Goal: Entertainment & Leisure: Consume media (video, audio)

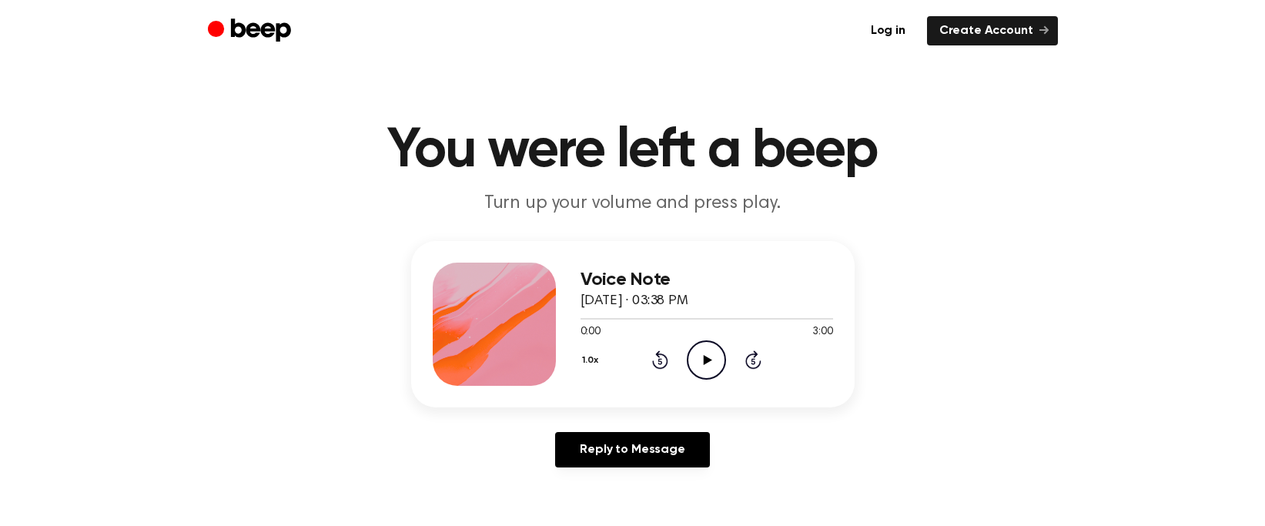
click at [714, 359] on icon "Play Audio" at bounding box center [706, 359] width 39 height 39
click at [709, 360] on icon at bounding box center [706, 360] width 7 height 10
click at [708, 360] on icon at bounding box center [708, 360] width 8 height 10
click at [708, 360] on icon at bounding box center [706, 360] width 7 height 10
click at [708, 360] on icon at bounding box center [708, 360] width 8 height 10
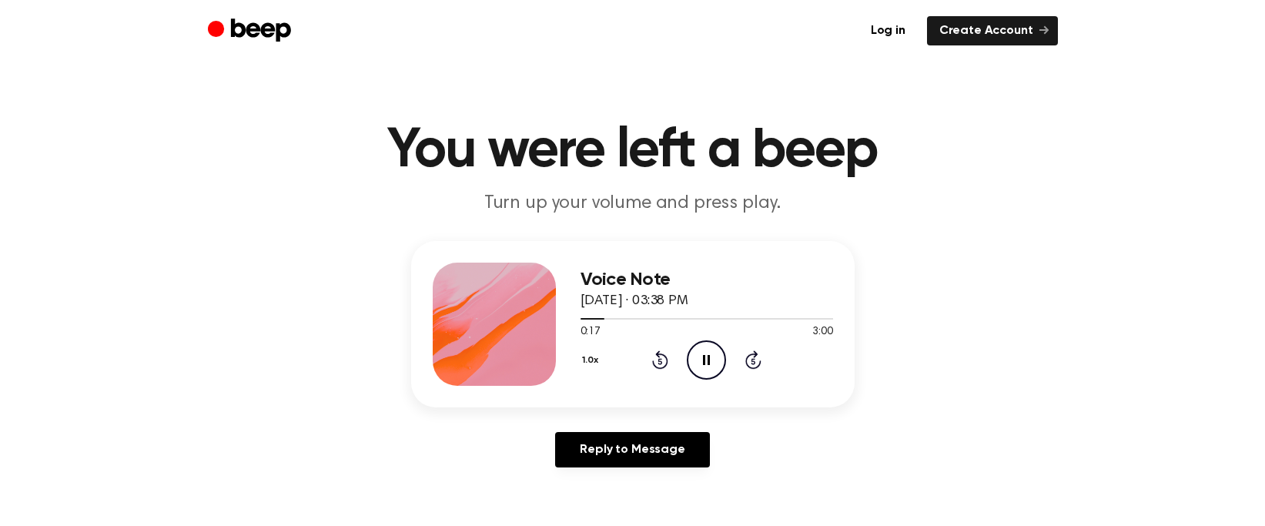
click at [712, 363] on icon "Pause Audio" at bounding box center [706, 359] width 39 height 39
click at [704, 356] on icon "Play Audio" at bounding box center [706, 359] width 39 height 39
click at [712, 363] on icon "Pause Audio" at bounding box center [706, 359] width 39 height 39
click at [712, 363] on icon "Play Audio" at bounding box center [706, 359] width 39 height 39
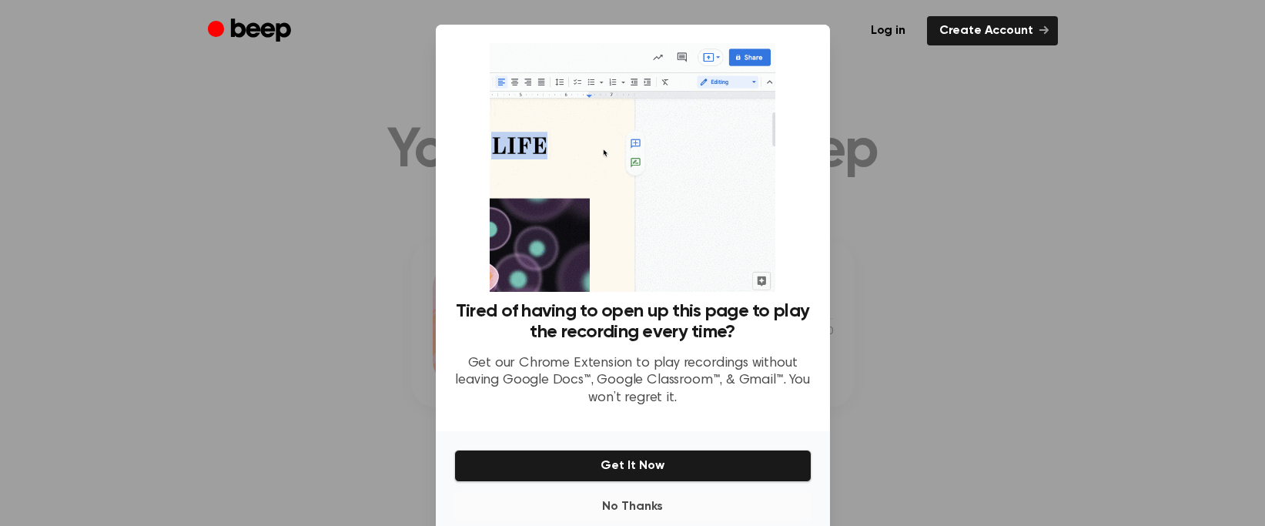
click at [648, 508] on button "No Thanks" at bounding box center [632, 506] width 357 height 31
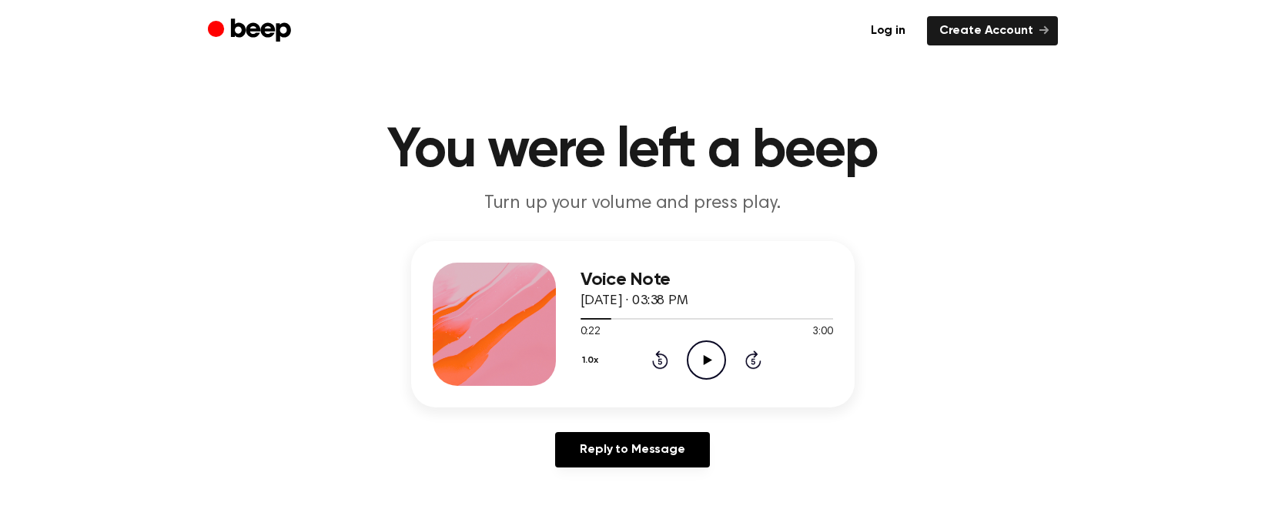
click at [714, 363] on icon "Play Audio" at bounding box center [706, 359] width 39 height 39
click at [656, 360] on icon "Rewind 5 seconds" at bounding box center [659, 360] width 17 height 20
click at [711, 363] on icon "Pause Audio" at bounding box center [706, 359] width 39 height 39
